Goal: Task Accomplishment & Management: Manage account settings

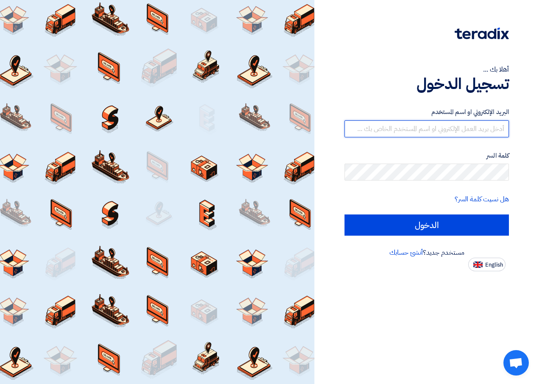
click at [452, 131] on input "text" at bounding box center [427, 128] width 165 height 17
type input "[EMAIL_ADDRESS][DOMAIN_NAME]"
click at [448, 131] on input "[EMAIL_ADDRESS][DOMAIN_NAME]" at bounding box center [427, 128] width 165 height 17
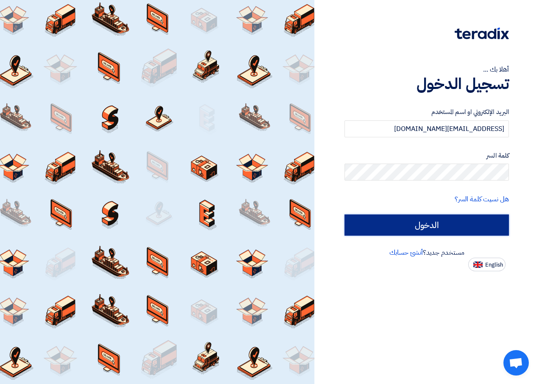
click at [438, 232] on input "الدخول" at bounding box center [427, 225] width 165 height 21
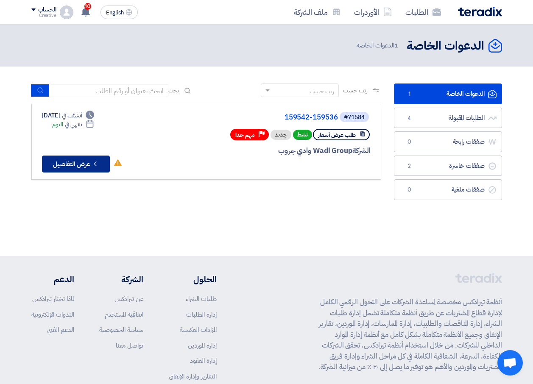
click at [90, 161] on button "Check details عرض التفاصيل" at bounding box center [76, 164] width 68 height 17
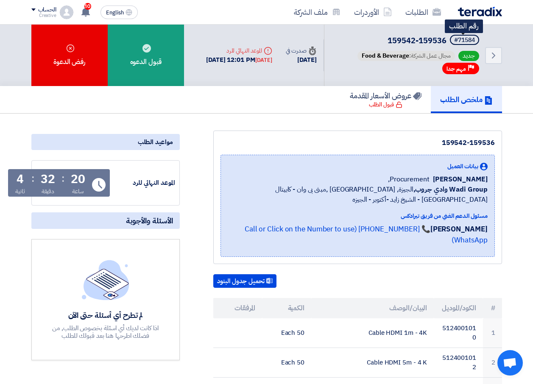
click at [465, 38] on div "#71584" at bounding box center [464, 40] width 21 height 6
copy span "#71584"
